Goal: Find specific page/section: Find specific page/section

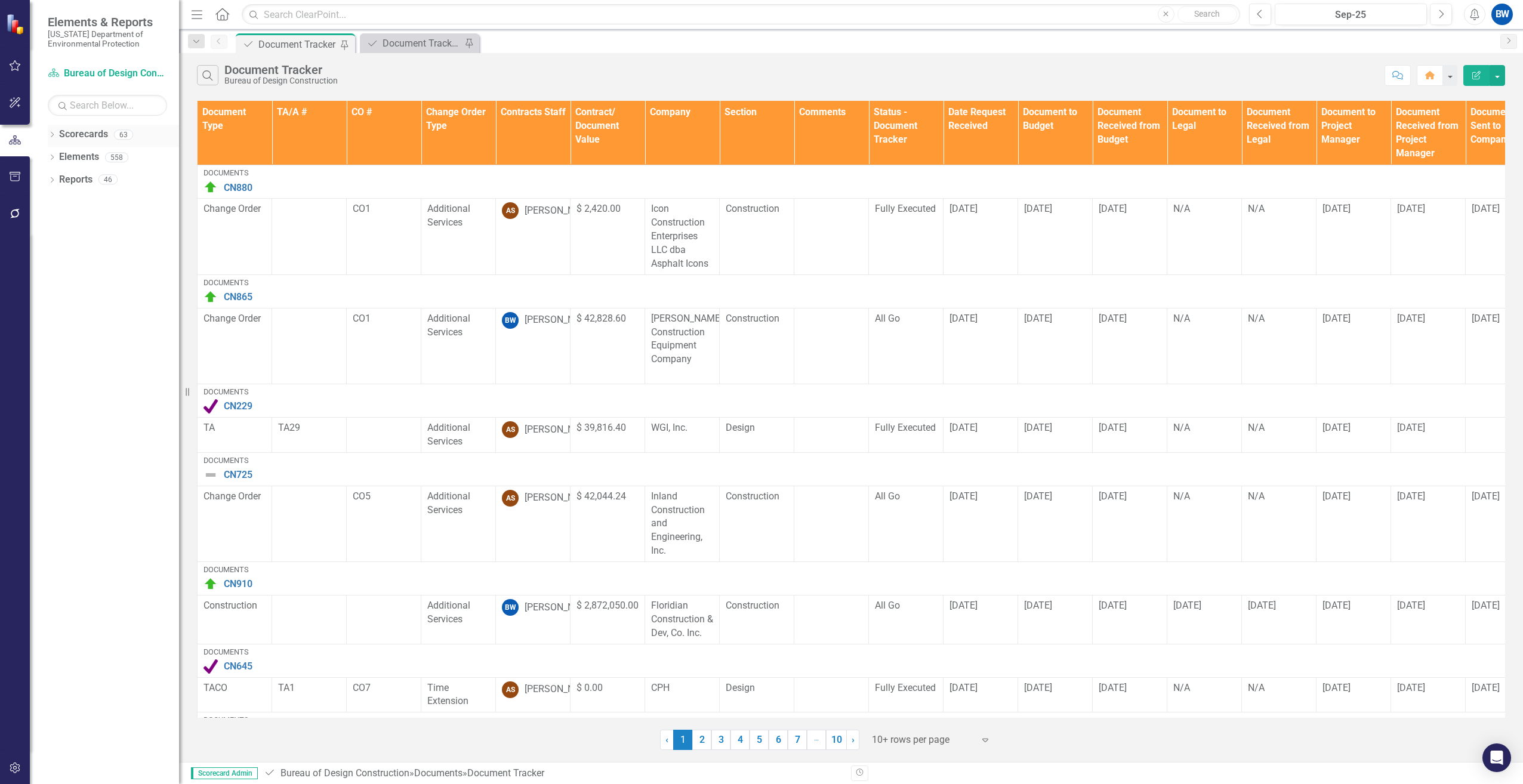
click at [52, 136] on icon "Dropdown" at bounding box center [52, 136] width 9 height 6
click at [67, 132] on link "Scorecards" at bounding box center [83, 134] width 49 height 14
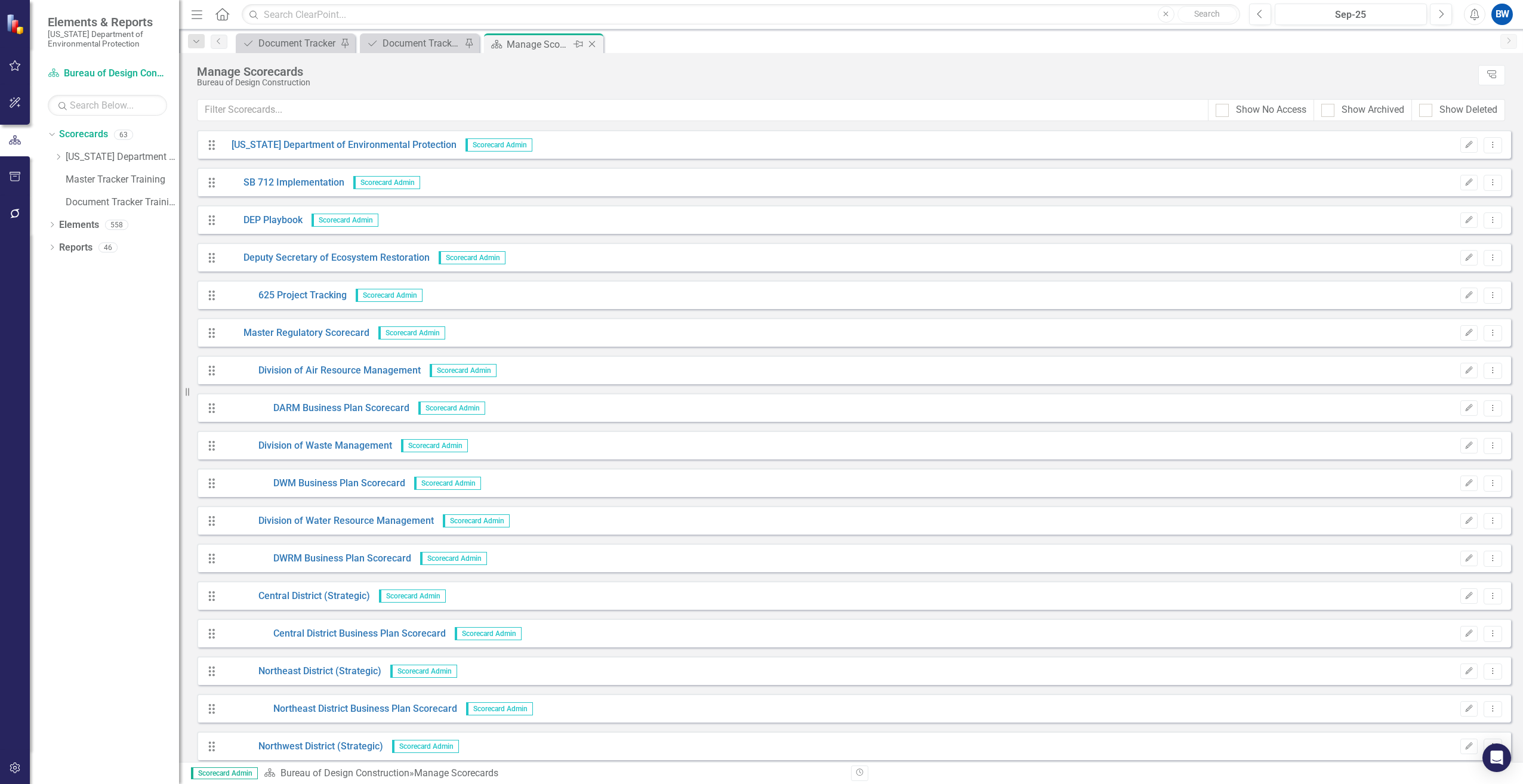
click at [596, 44] on icon "Close" at bounding box center [592, 44] width 12 height 9
click at [306, 36] on div "Document Tracker" at bounding box center [298, 43] width 79 height 15
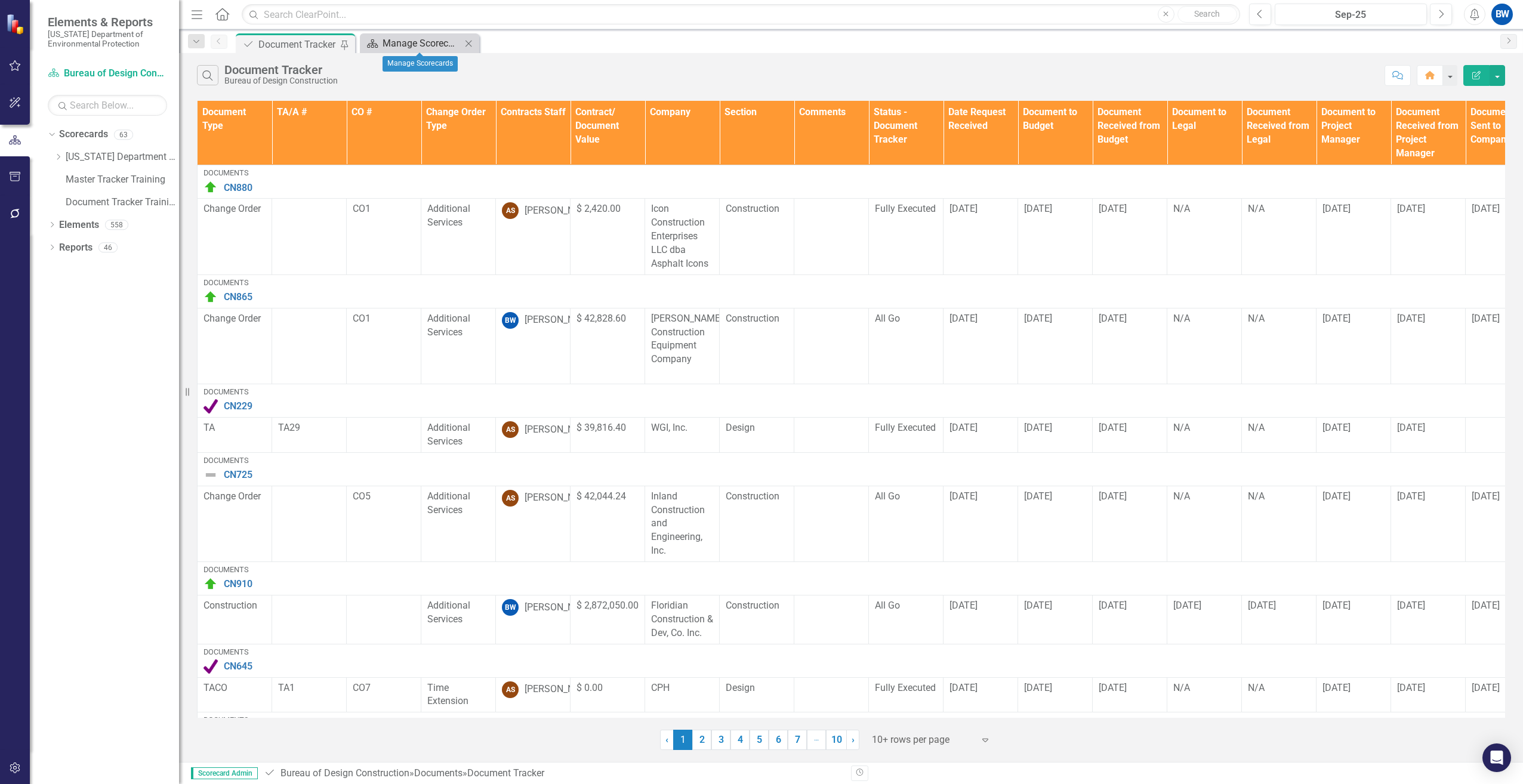
click at [405, 42] on div "Manage Scorecards" at bounding box center [422, 43] width 79 height 15
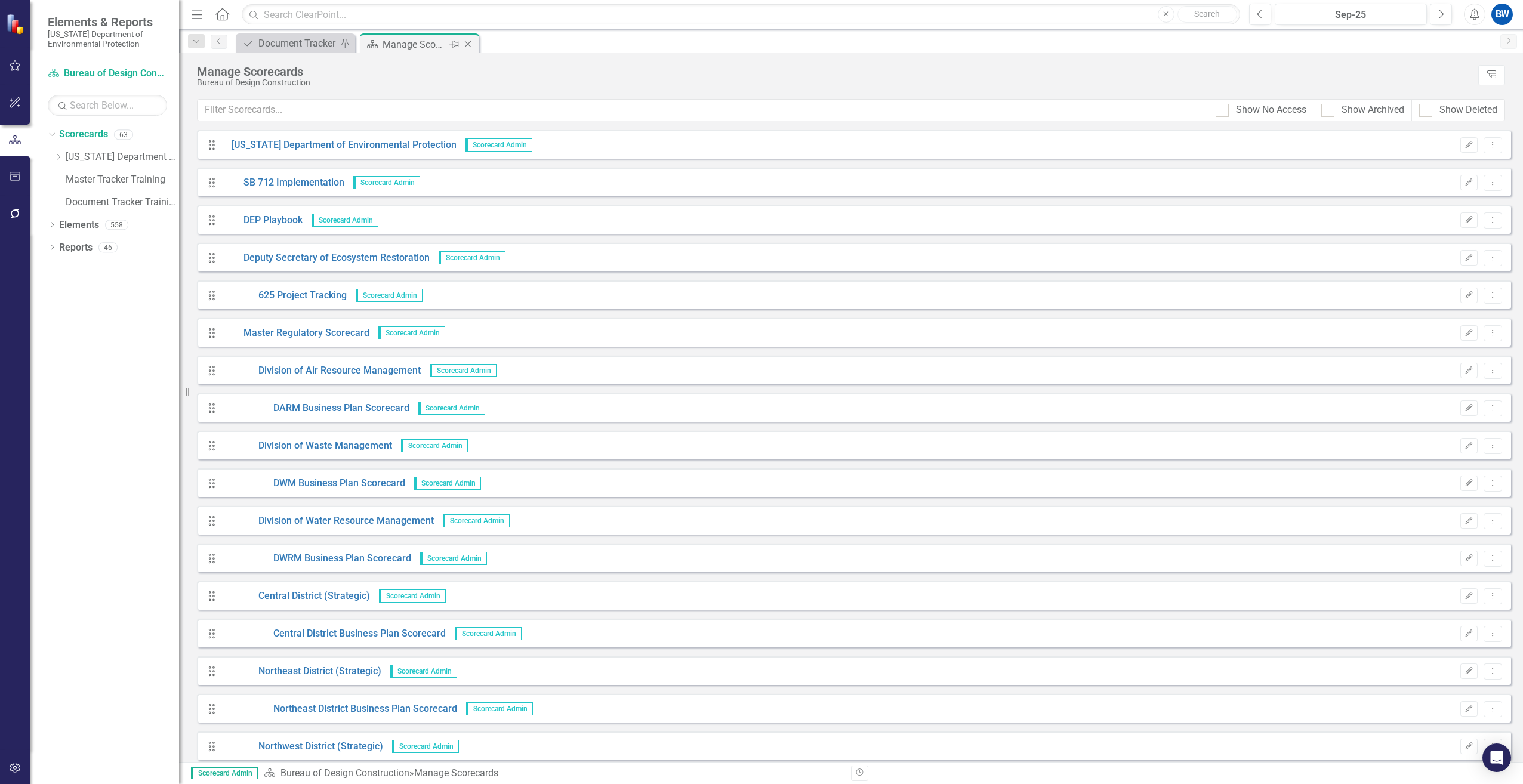
click at [466, 44] on icon "Close" at bounding box center [467, 44] width 12 height 9
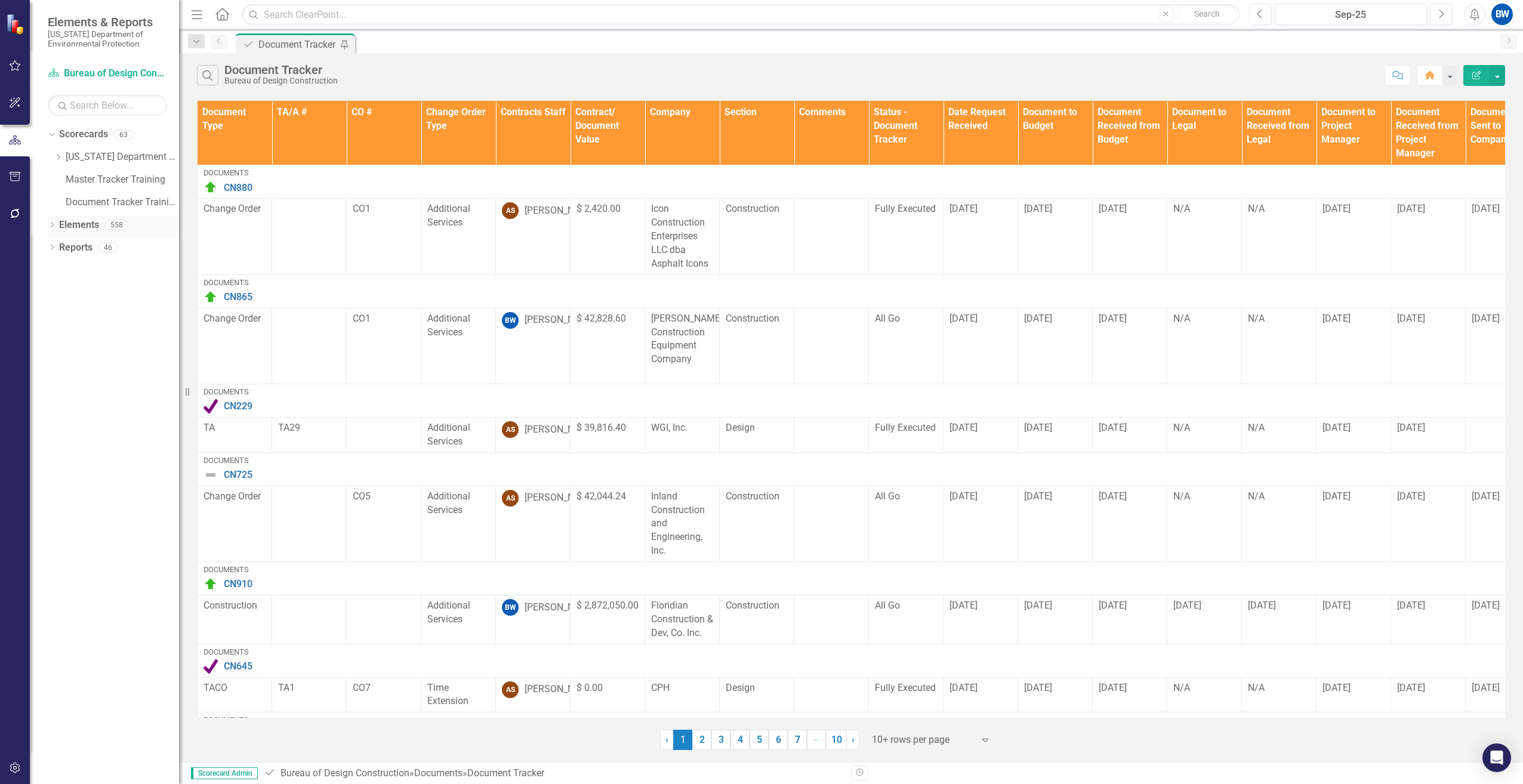
click at [73, 224] on link "Elements" at bounding box center [79, 225] width 40 height 14
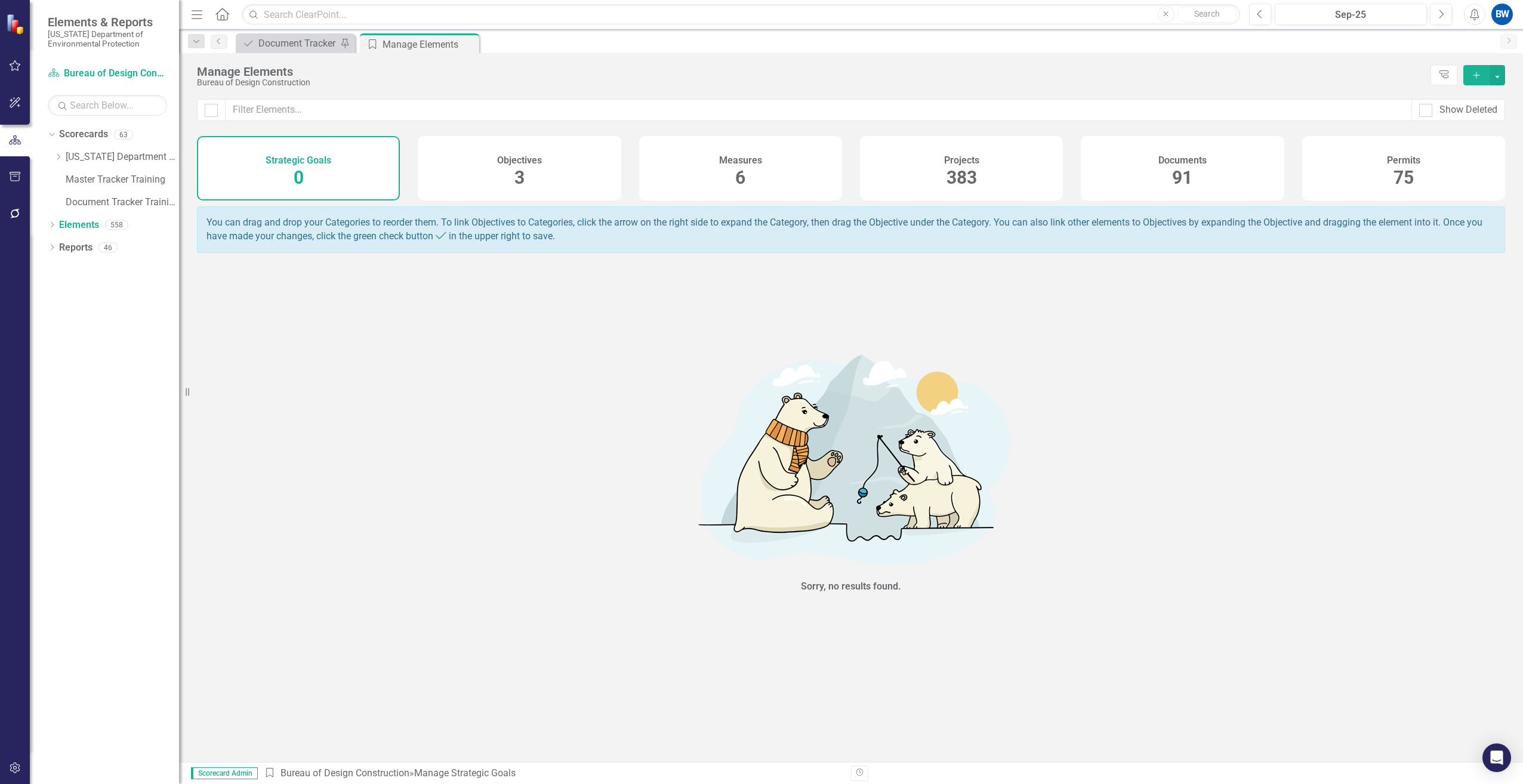
click at [1121, 170] on div "Documents 91" at bounding box center [1182, 169] width 203 height 65
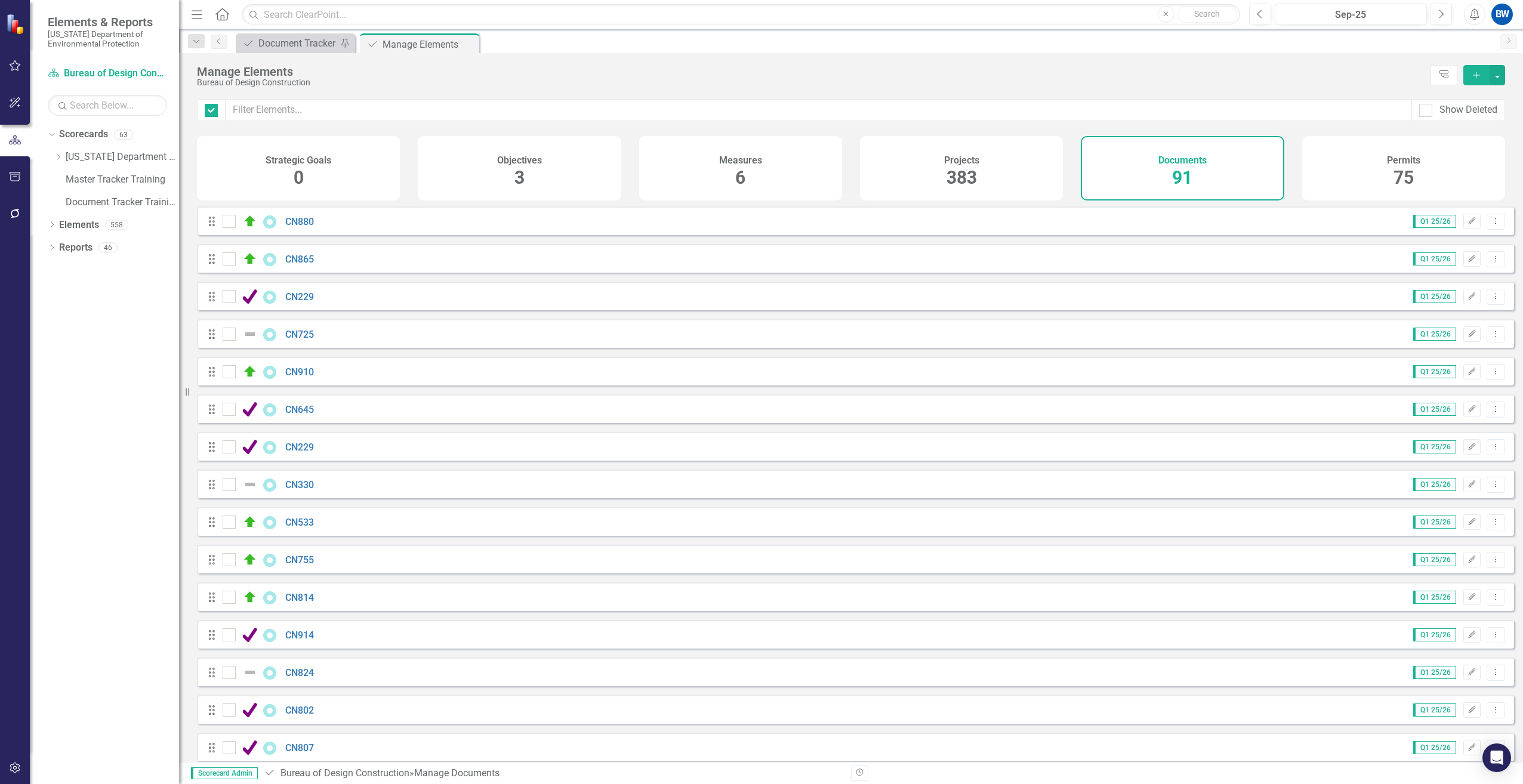
checkbox input "false"
click at [267, 45] on div "Document Tracker" at bounding box center [298, 43] width 79 height 15
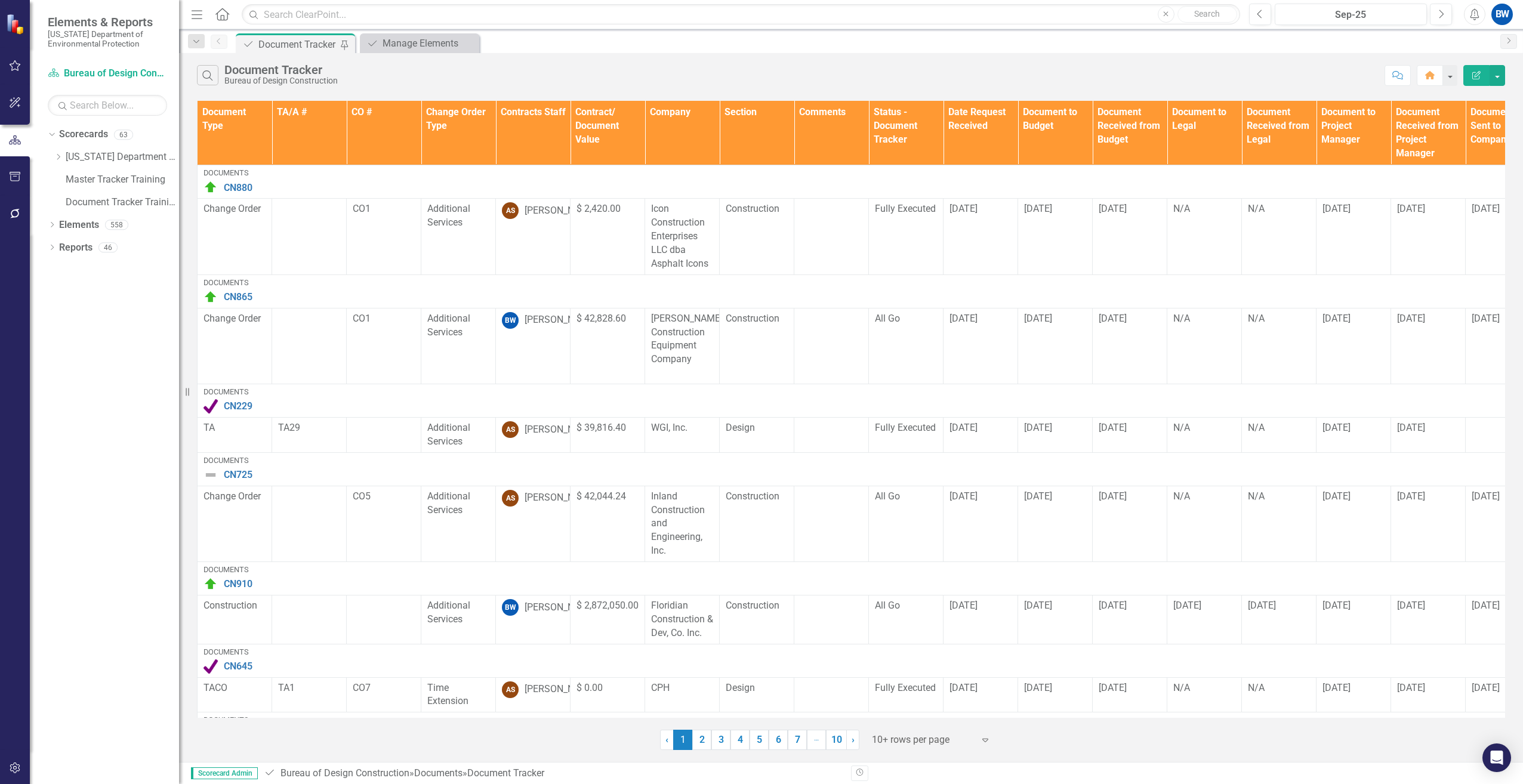
click at [539, 140] on th "Contracts Staff" at bounding box center [534, 133] width 75 height 65
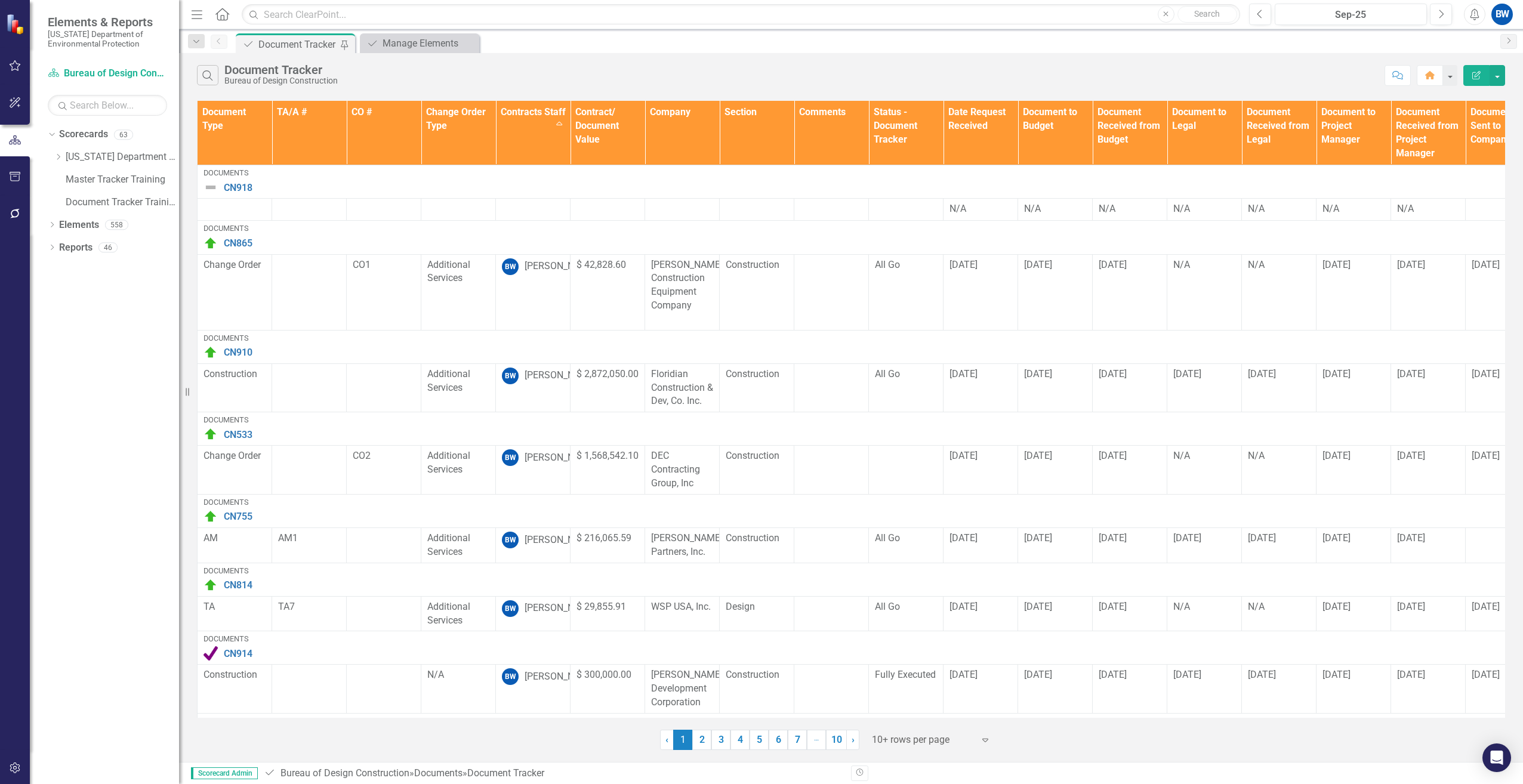
click at [896, 743] on div at bounding box center [922, 740] width 101 height 16
click at [896, 700] on div "100+ rows per page" at bounding box center [934, 699] width 112 height 14
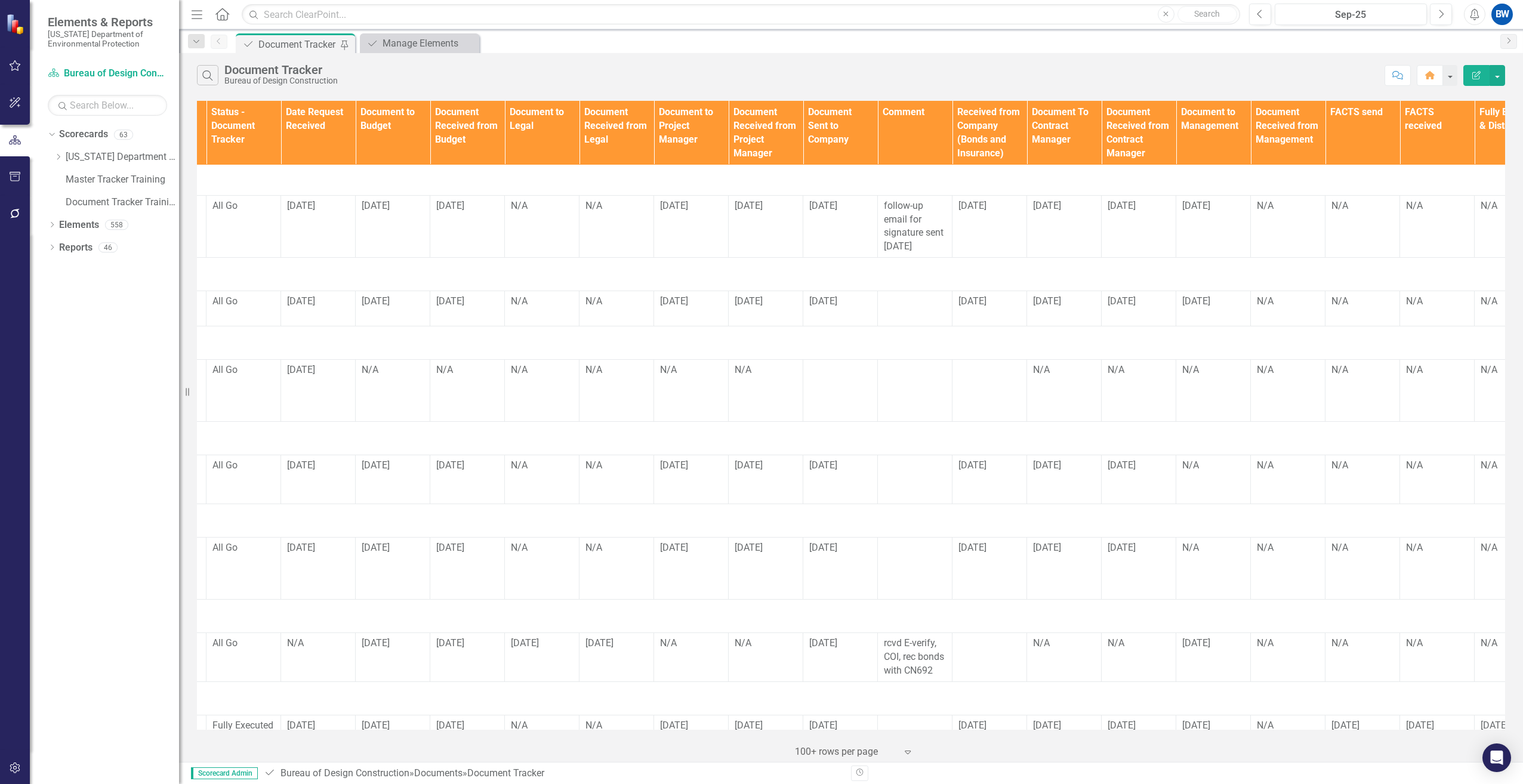
scroll to position [1400, 683]
